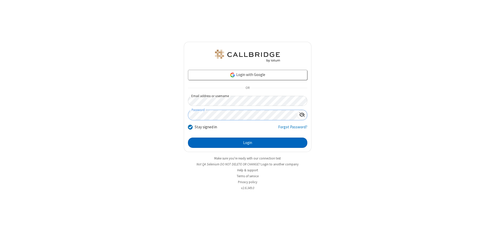
click at [247, 143] on button "Login" at bounding box center [247, 143] width 119 height 10
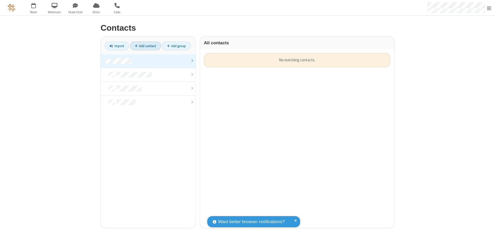
click at [145, 46] on link "Add contact" at bounding box center [145, 45] width 31 height 9
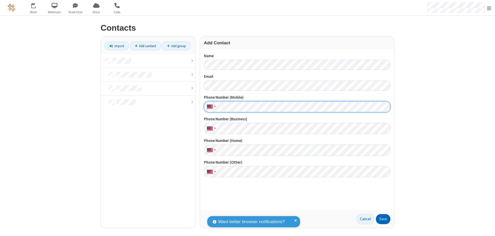
click at [383, 219] on button "Save" at bounding box center [383, 219] width 14 height 10
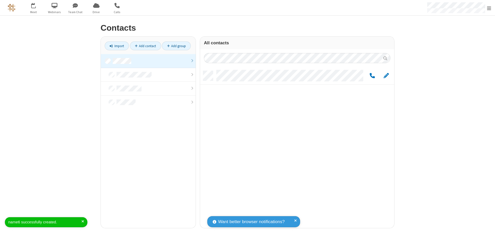
scroll to position [157, 190]
